Goal: Obtain resource: Download file/media

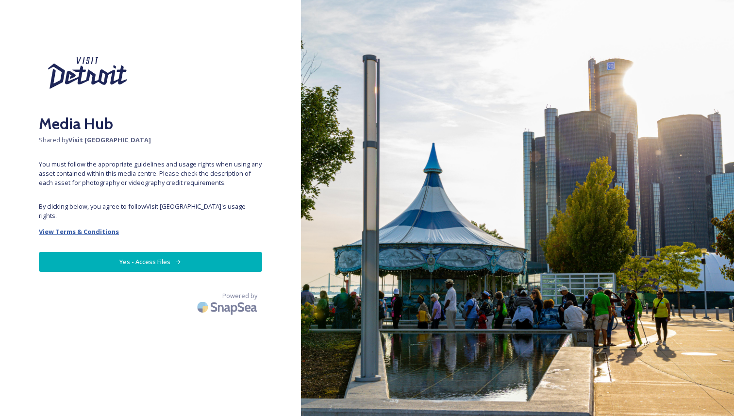
click at [87, 227] on strong "View Terms & Conditions" at bounding box center [79, 231] width 80 height 9
click at [210, 252] on button "Yes - Access Files" at bounding box center [150, 262] width 223 height 20
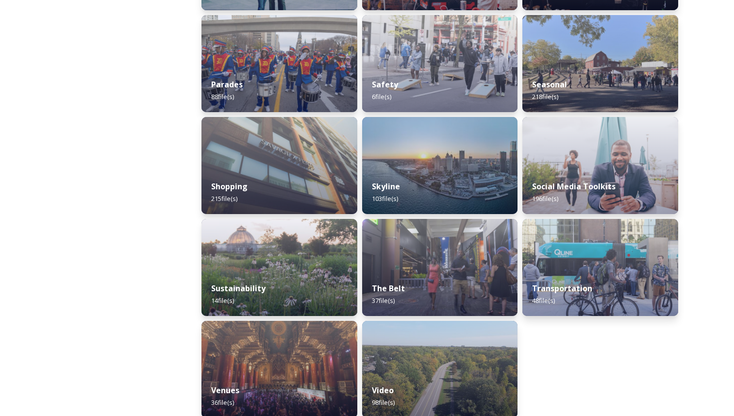
scroll to position [865, 0]
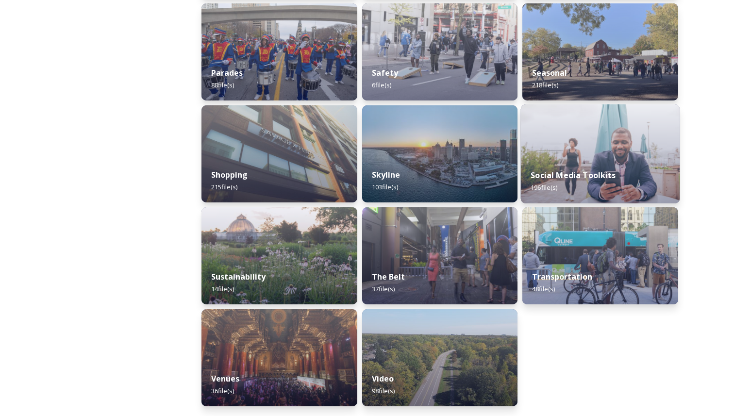
click at [606, 141] on img at bounding box center [600, 153] width 159 height 99
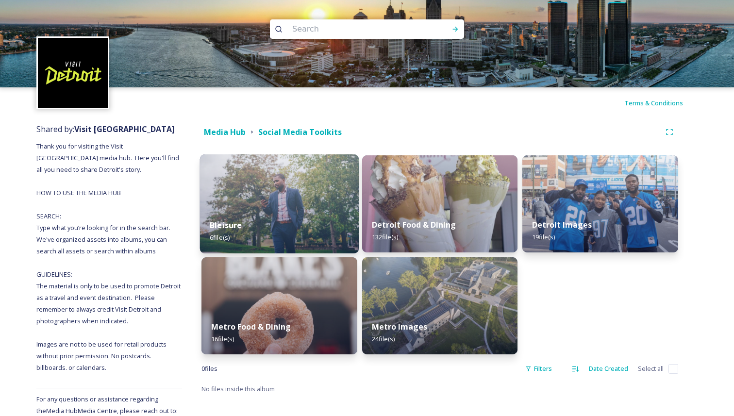
click at [285, 180] on img at bounding box center [279, 203] width 159 height 99
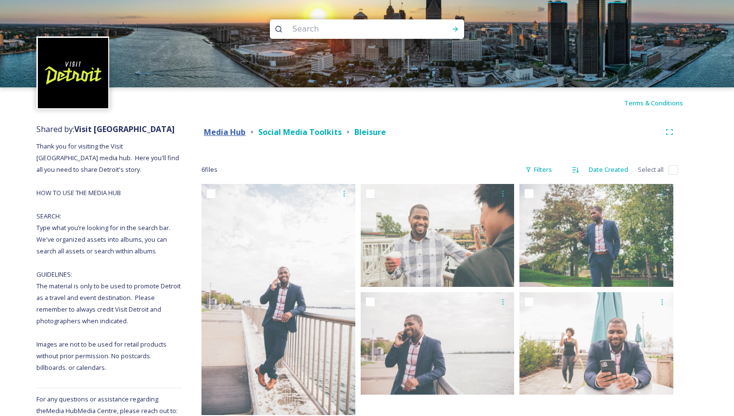
click at [217, 130] on strong "Media Hub" at bounding box center [225, 132] width 42 height 11
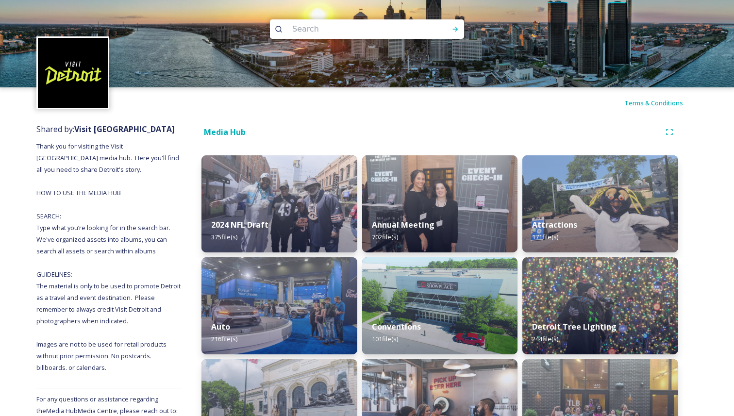
click at [362, 34] on input at bounding box center [353, 28] width 133 height 21
type input "logo"
click at [452, 32] on icon at bounding box center [455, 29] width 8 height 8
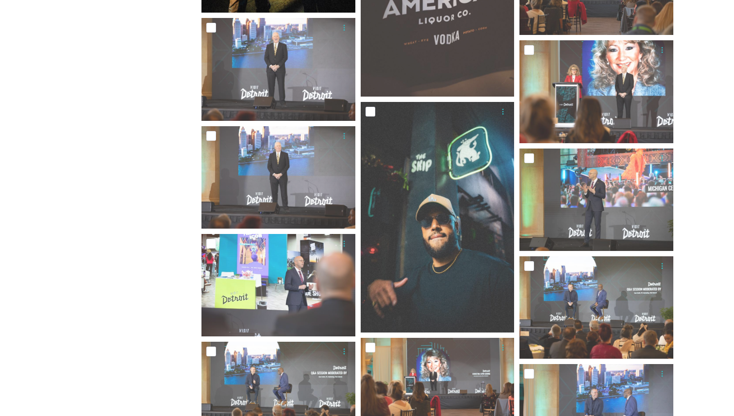
scroll to position [884, 0]
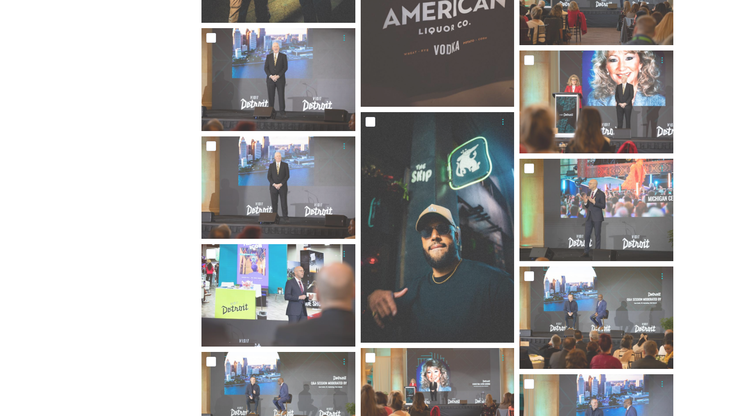
drag, startPoint x: 132, startPoint y: 13, endPoint x: 151, endPoint y: 3, distance: 21.0
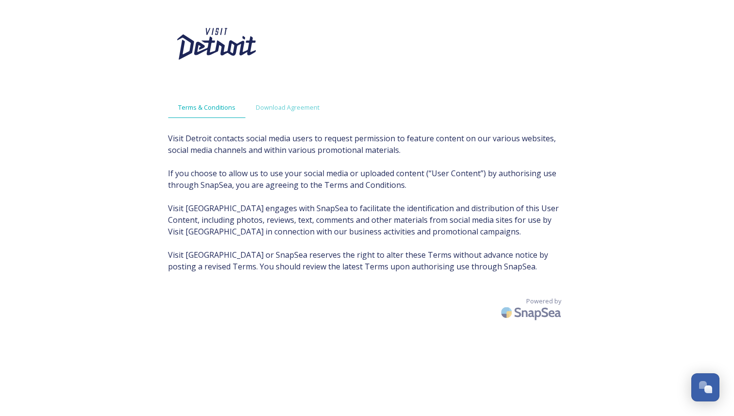
scroll to position [4, 0]
